Goal: Transaction & Acquisition: Obtain resource

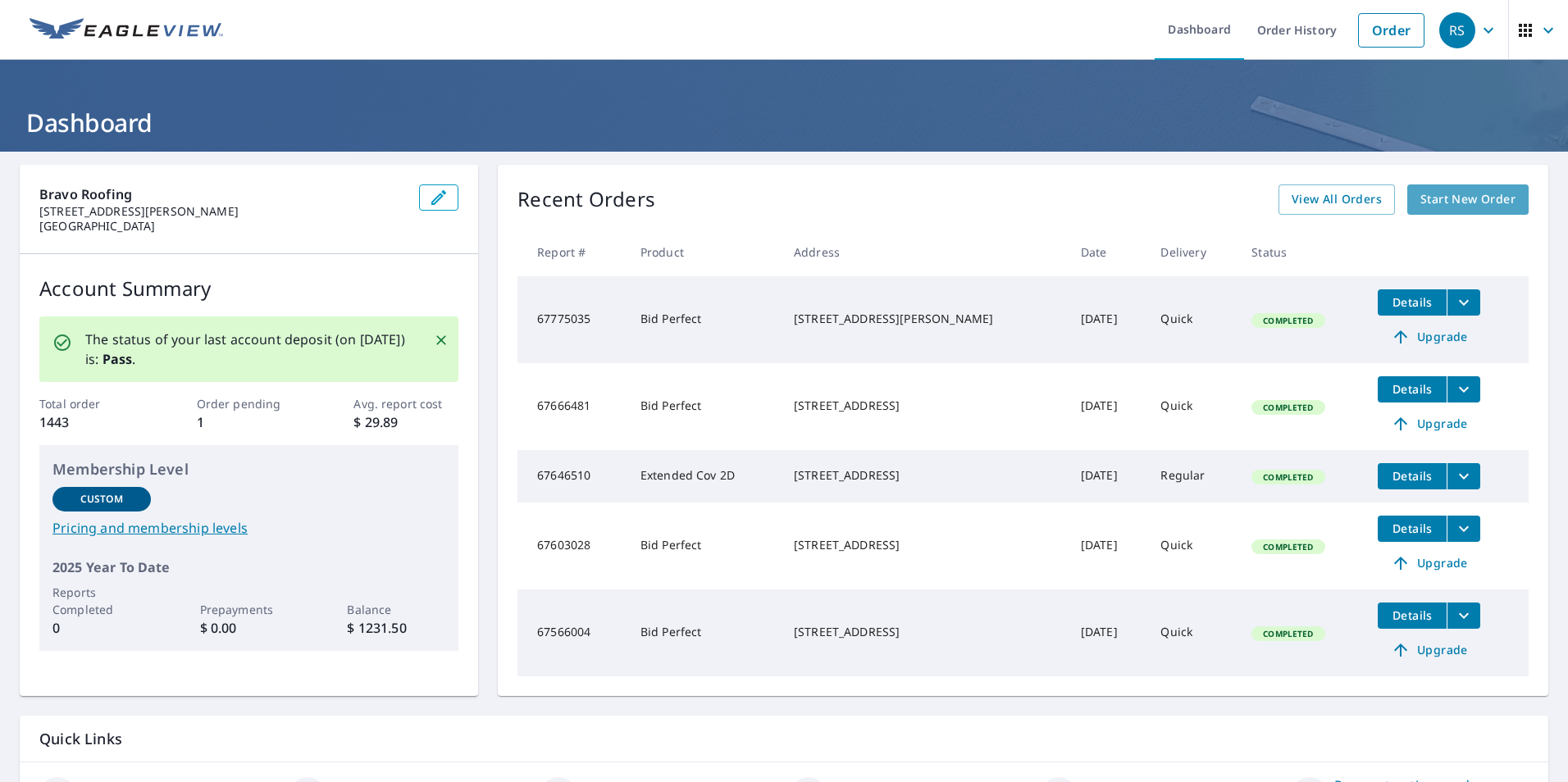
click at [1491, 195] on span "Start New Order" at bounding box center [1467, 199] width 95 height 20
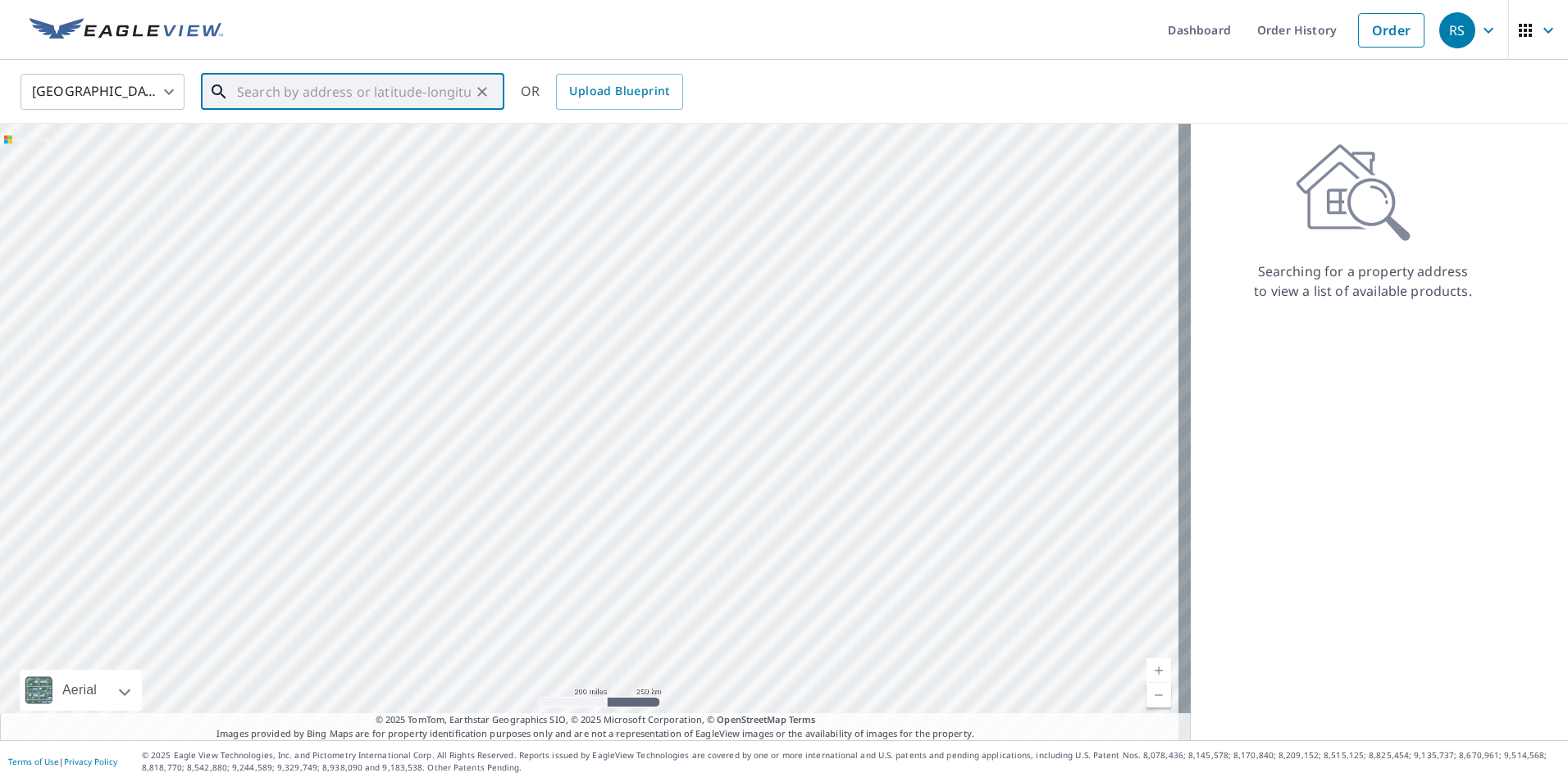
click at [237, 86] on input "text" at bounding box center [353, 92] width 234 height 46
click at [220, 145] on icon at bounding box center [224, 148] width 20 height 20
type input "1346 [PERSON_NAME][GEOGRAPHIC_DATA]"
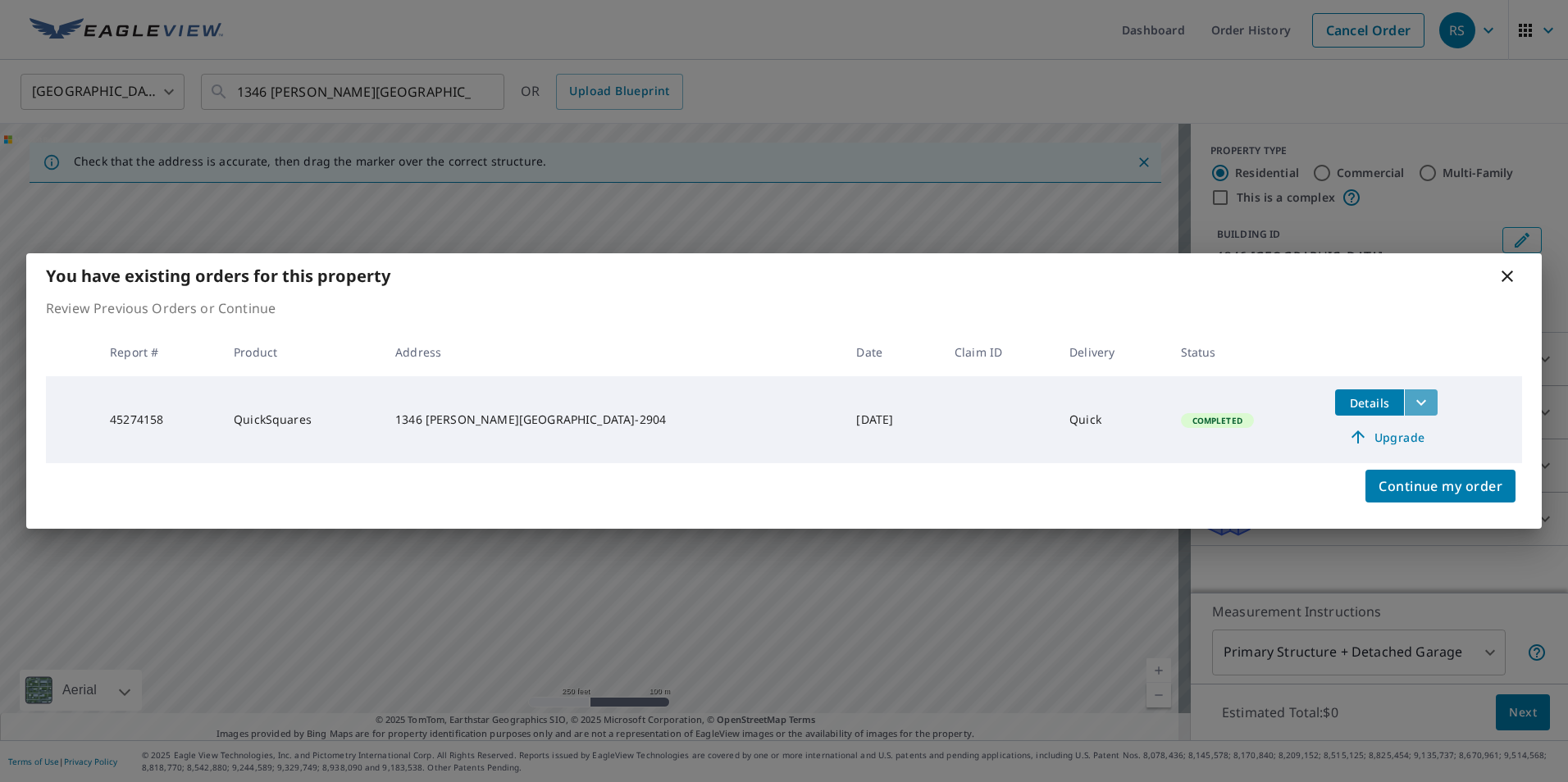
click at [1411, 400] on icon "filesDropdownBtn-45274158" at bounding box center [1420, 403] width 20 height 20
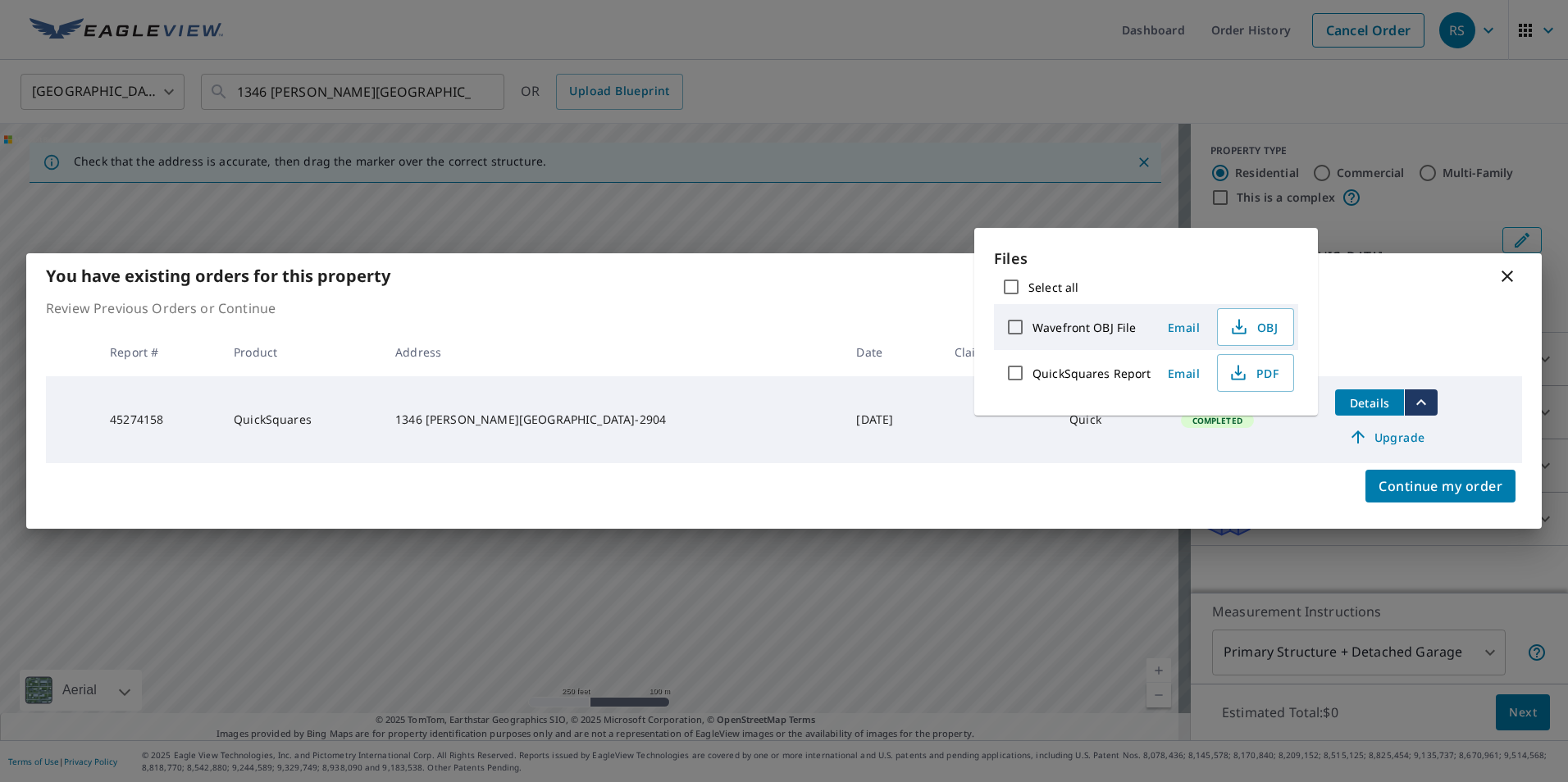
click at [1038, 370] on label "QuickSquares Report" at bounding box center [1092, 374] width 119 height 16
click at [1033, 370] on input "QuickSquares Report" at bounding box center [1015, 373] width 35 height 35
checkbox input "true"
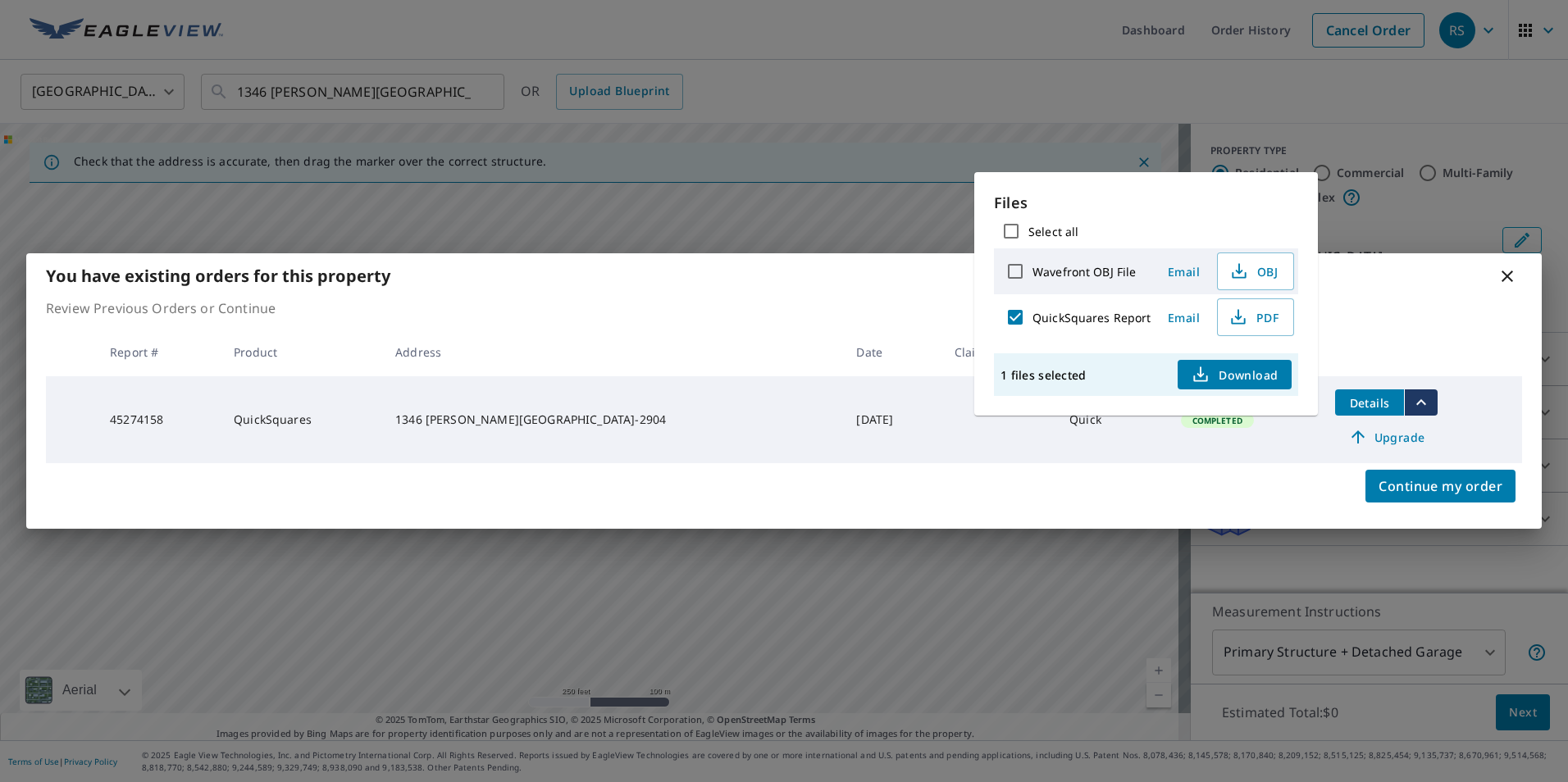
click at [1242, 377] on span "Download" at bounding box center [1234, 375] width 87 height 20
